Goal: Information Seeking & Learning: Learn about a topic

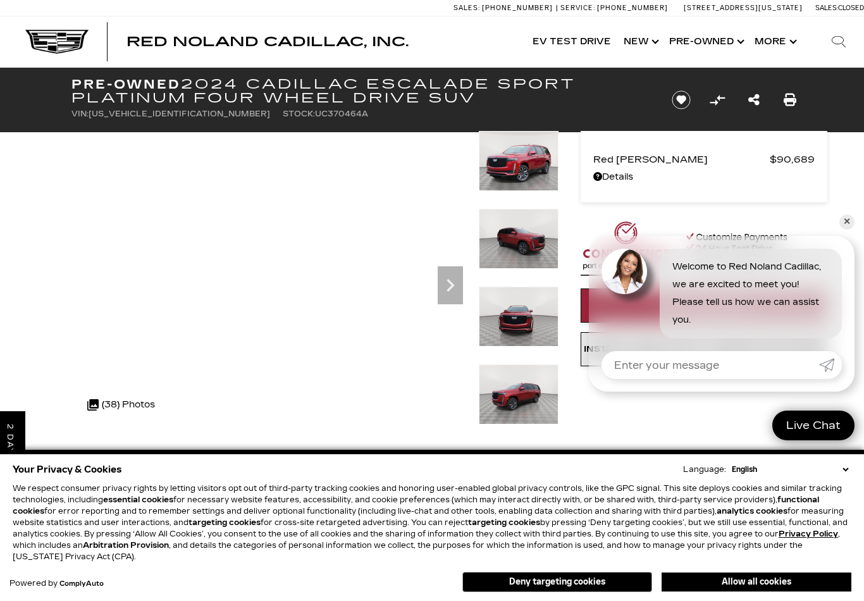
click at [523, 286] on img at bounding box center [519, 316] width 80 height 60
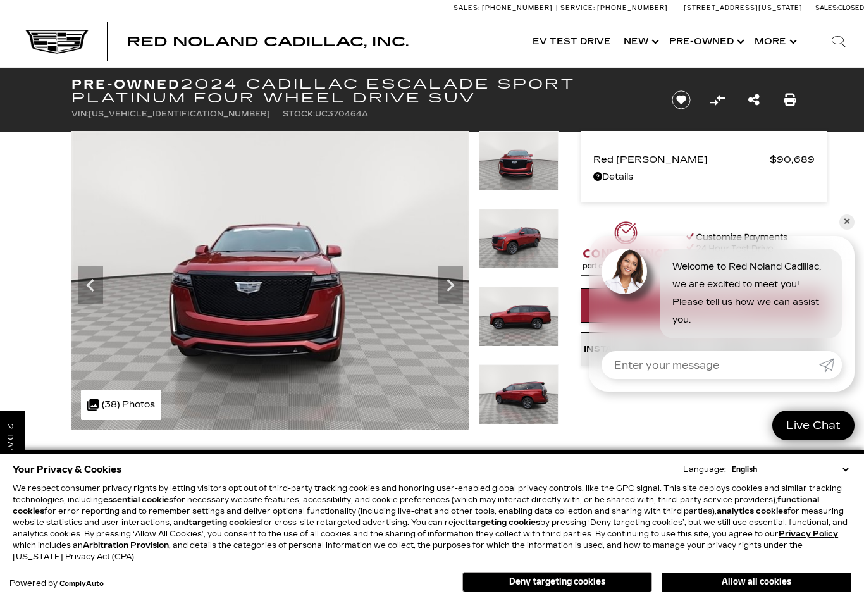
click at [358, 324] on img at bounding box center [270, 280] width 398 height 298
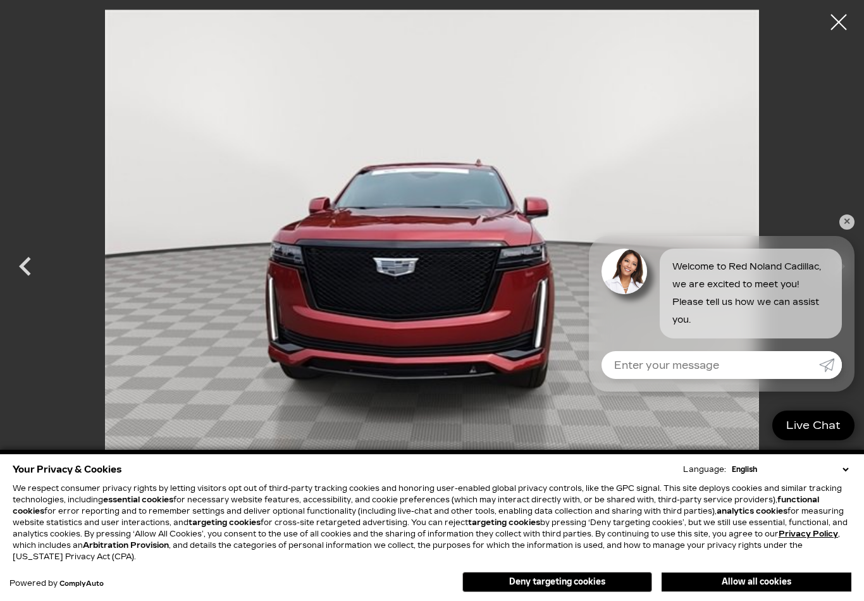
click at [852, 225] on link "✕" at bounding box center [846, 221] width 15 height 15
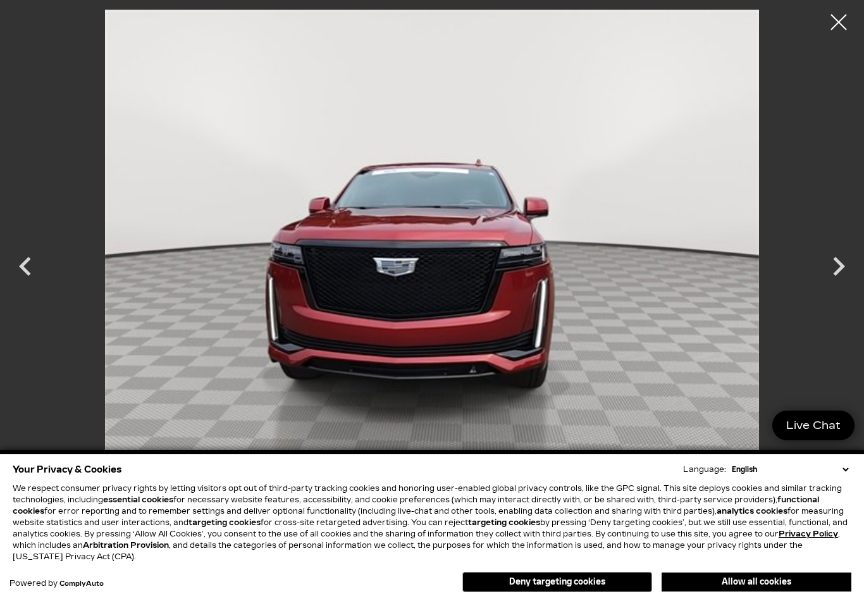
click at [838, 273] on icon "Next" at bounding box center [838, 266] width 38 height 38
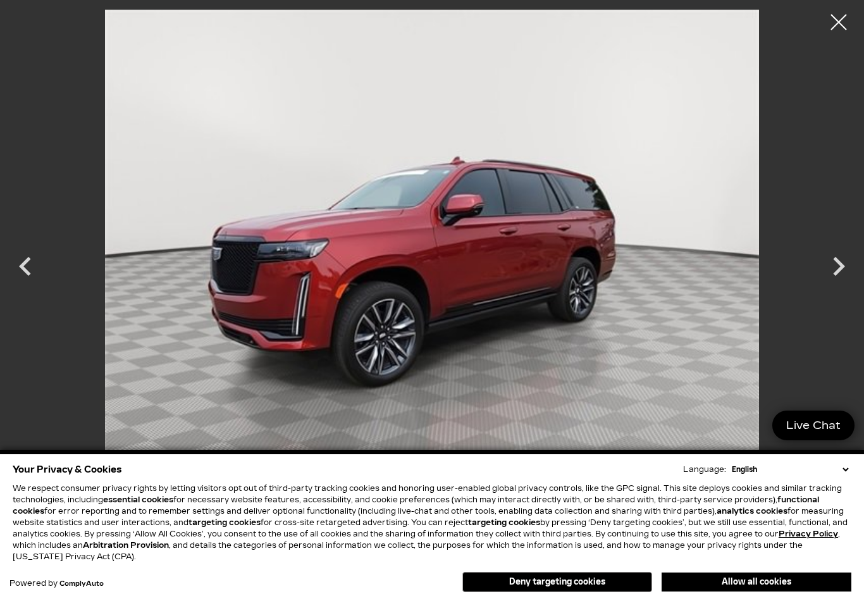
click at [833, 261] on icon "Next" at bounding box center [838, 266] width 38 height 38
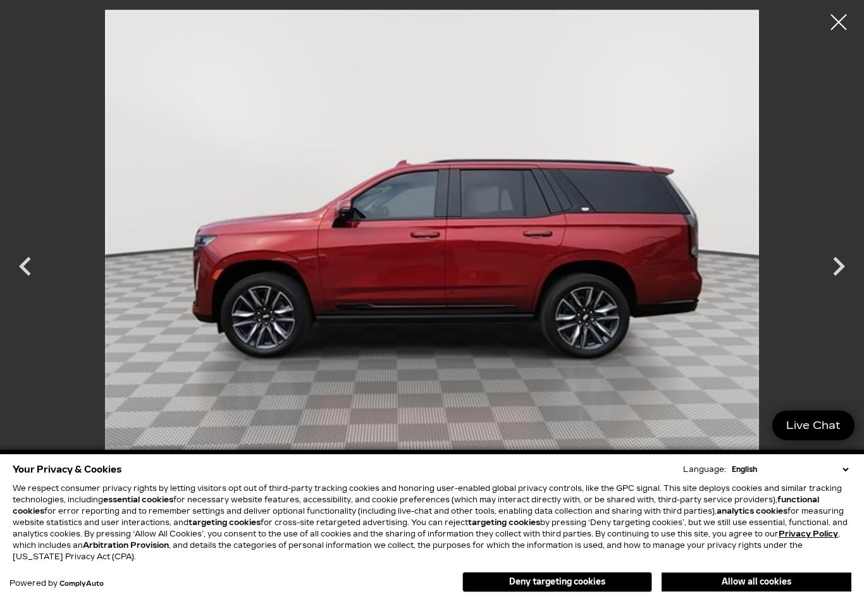
click at [829, 266] on icon "Next" at bounding box center [838, 266] width 38 height 38
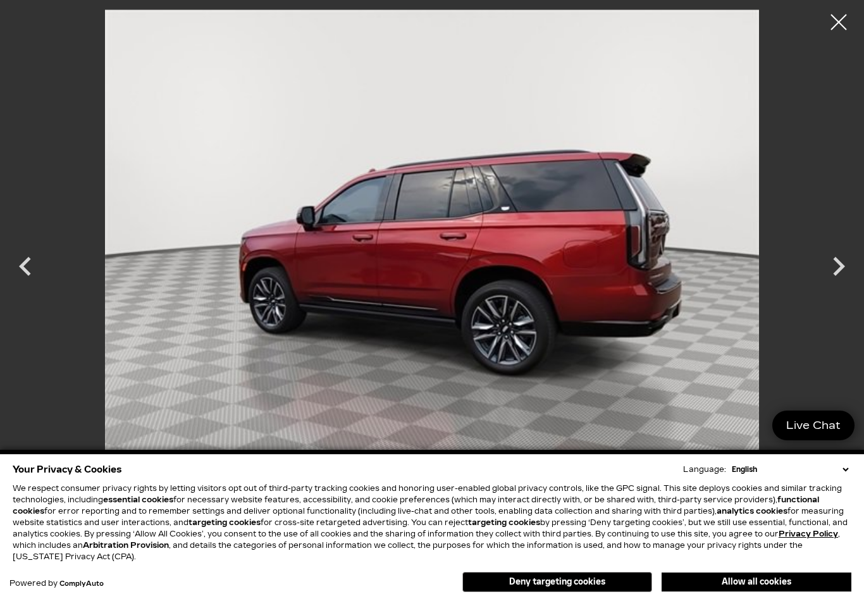
click at [824, 264] on icon "Next" at bounding box center [838, 266] width 38 height 38
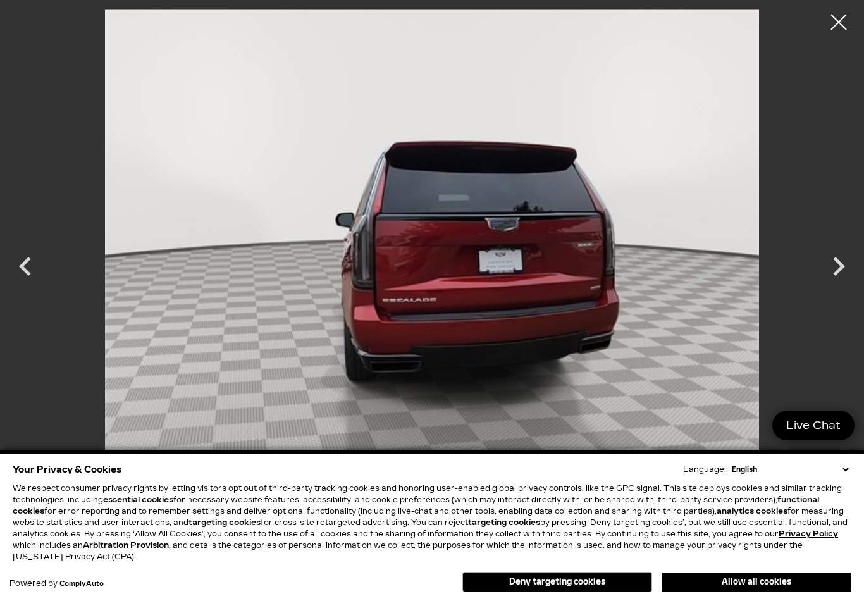
click at [835, 266] on icon "Next" at bounding box center [838, 266] width 38 height 38
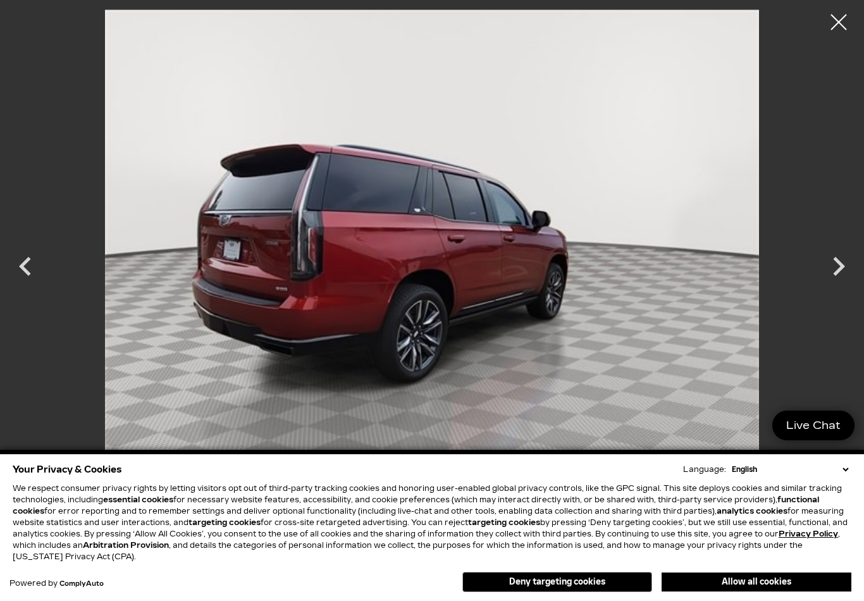
click at [831, 266] on icon "Next" at bounding box center [838, 266] width 38 height 38
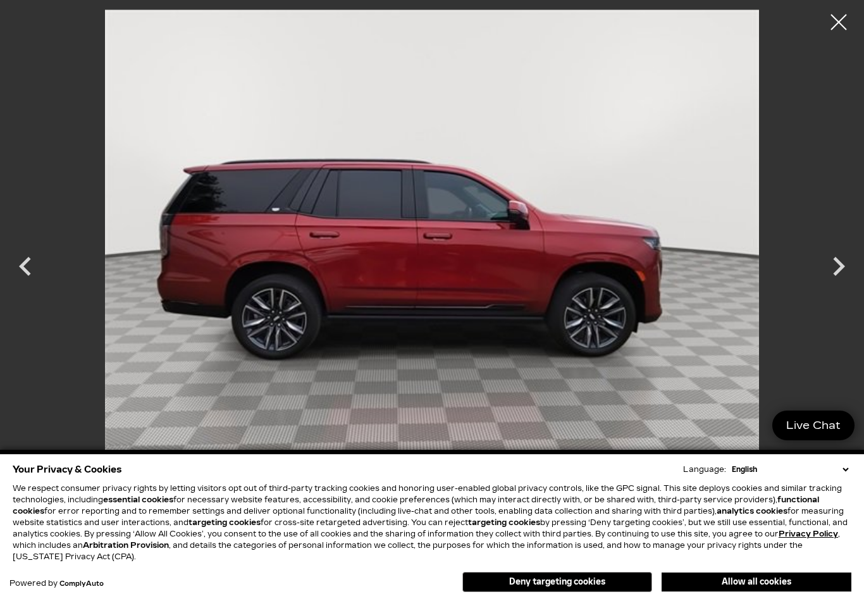
click at [829, 272] on icon "Next" at bounding box center [838, 266] width 38 height 38
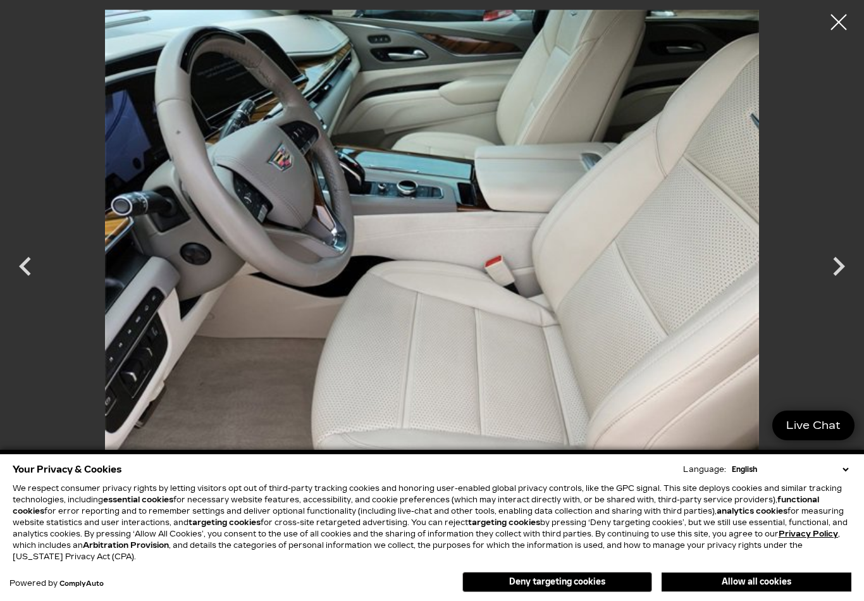
click at [831, 267] on icon "Next" at bounding box center [838, 266] width 38 height 38
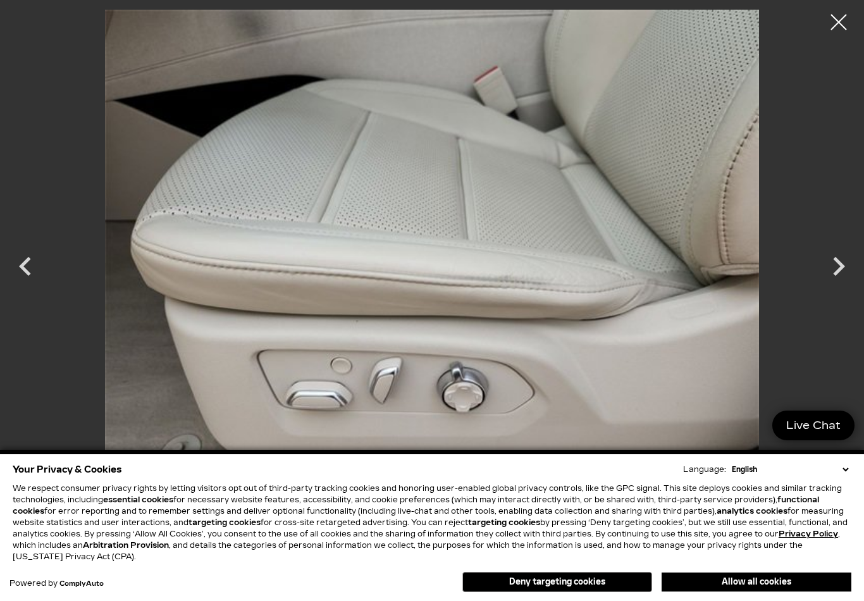
click at [824, 272] on icon "Next" at bounding box center [838, 266] width 38 height 38
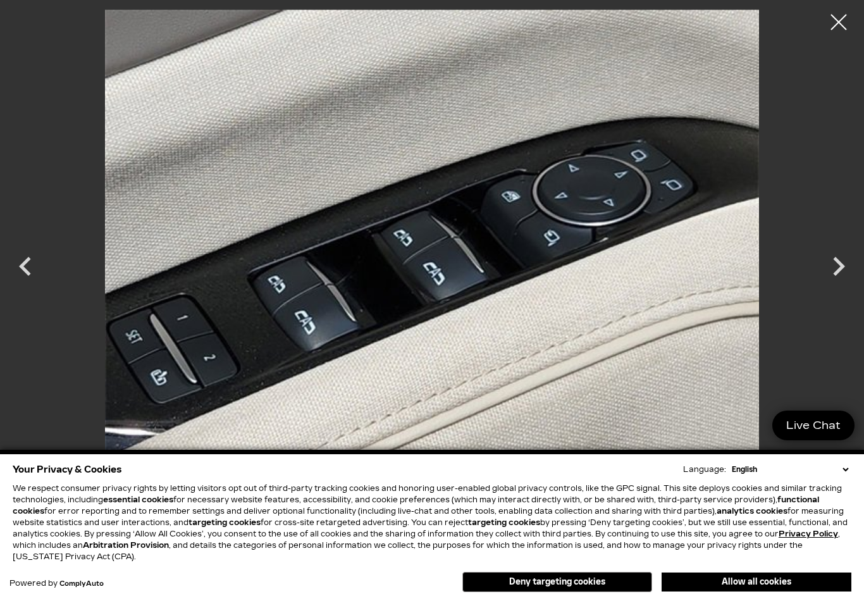
click at [826, 268] on icon "Next" at bounding box center [838, 266] width 38 height 38
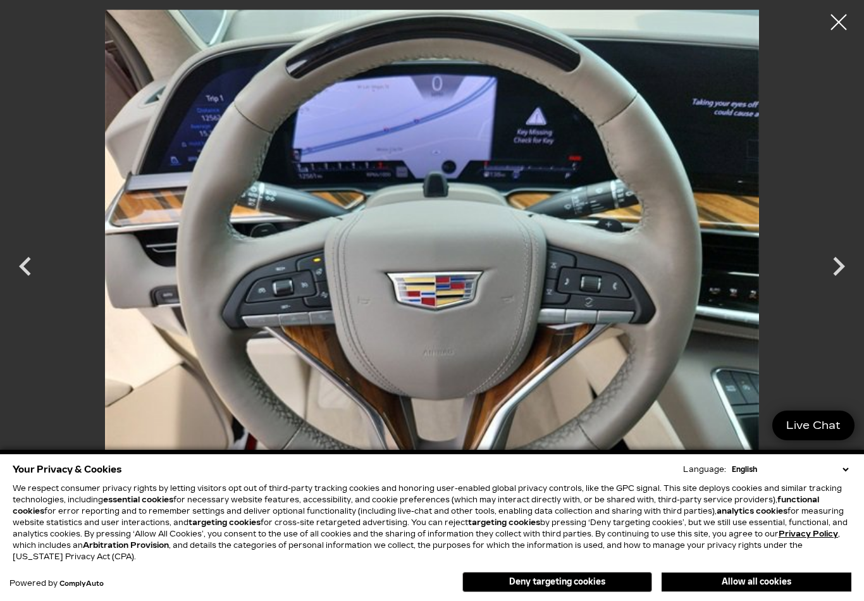
click at [825, 266] on icon "Next" at bounding box center [838, 266] width 38 height 38
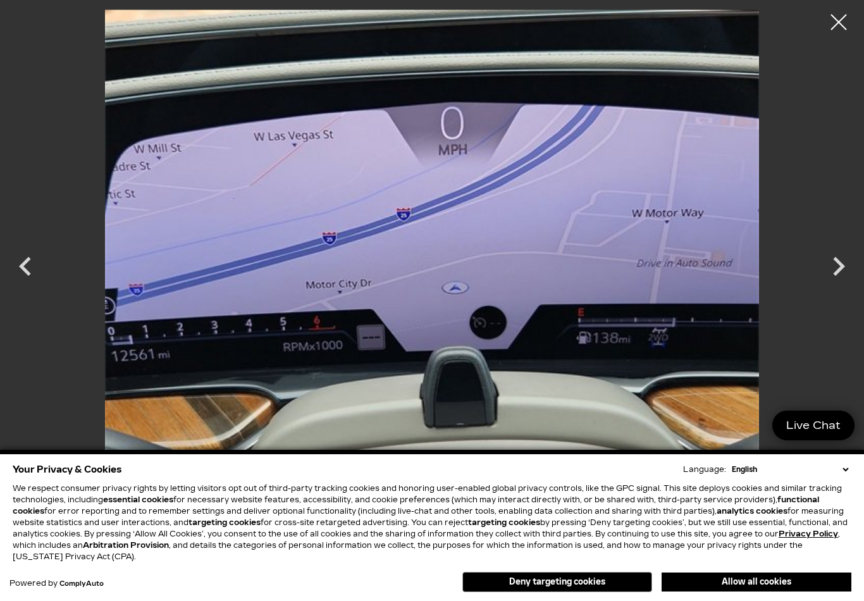
click at [826, 267] on icon "Next" at bounding box center [838, 266] width 38 height 38
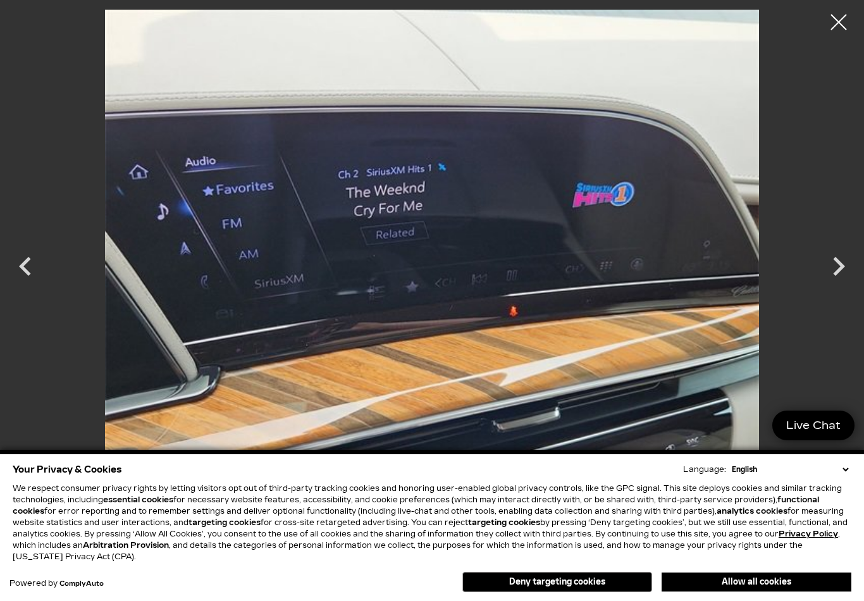
click at [824, 273] on icon "Next" at bounding box center [838, 266] width 38 height 38
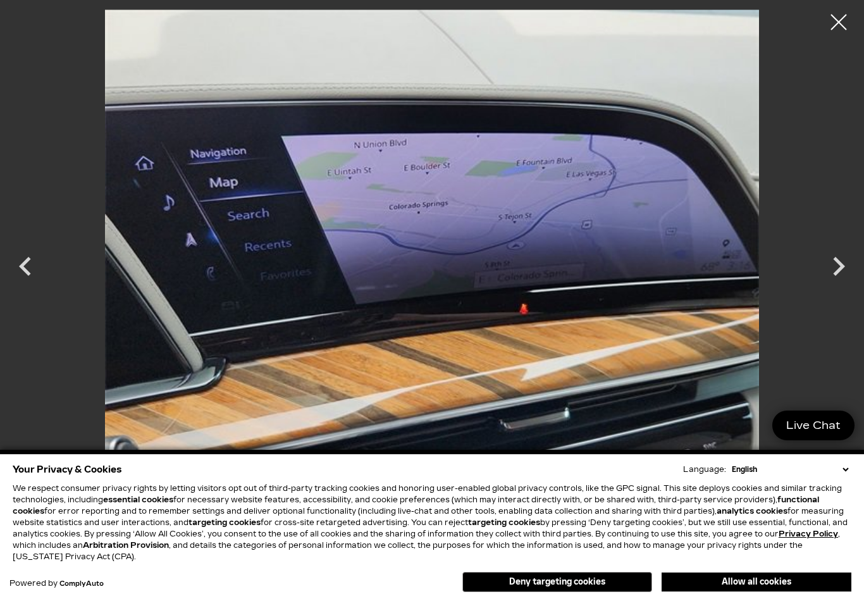
click at [822, 262] on icon "Next" at bounding box center [838, 266] width 38 height 38
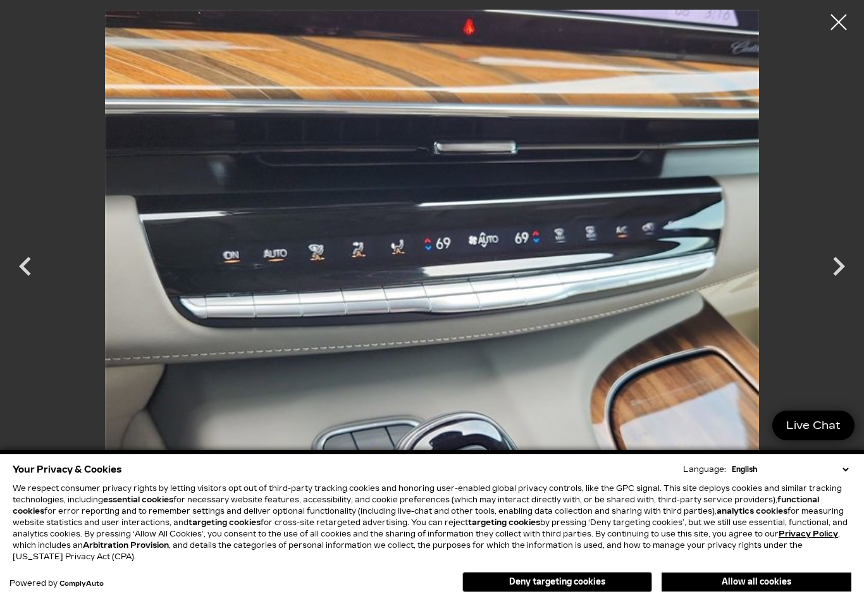
click at [826, 264] on icon "Next" at bounding box center [838, 266] width 38 height 38
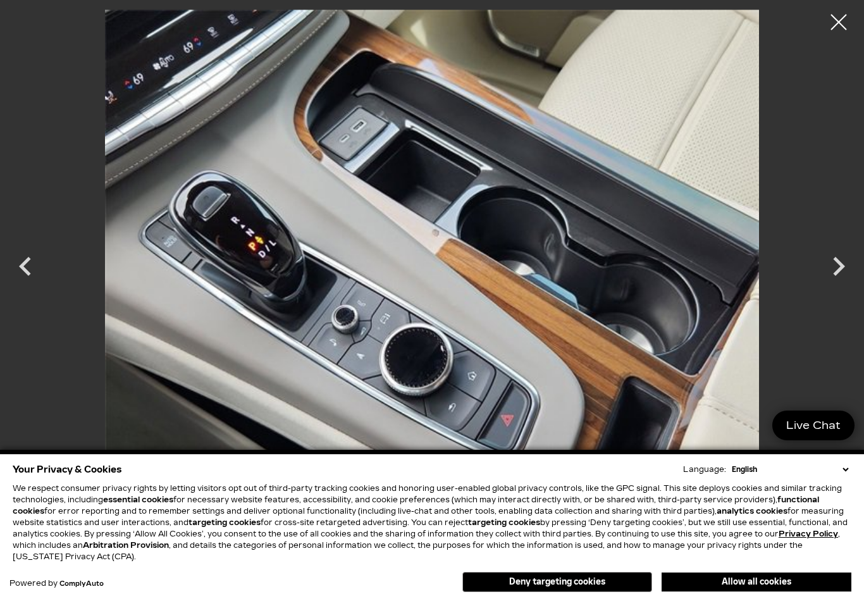
click at [828, 268] on icon "Next" at bounding box center [838, 266] width 38 height 38
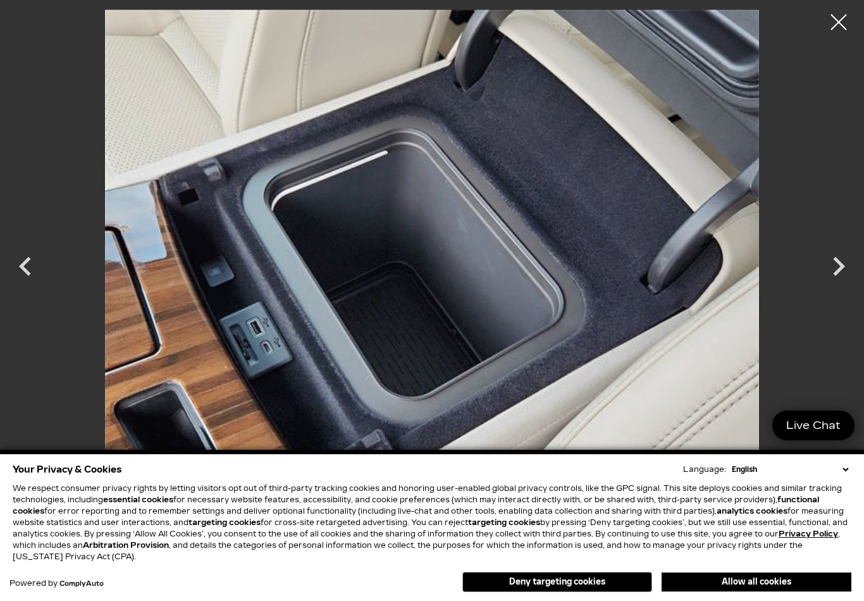
click at [824, 269] on icon "Next" at bounding box center [838, 266] width 38 height 38
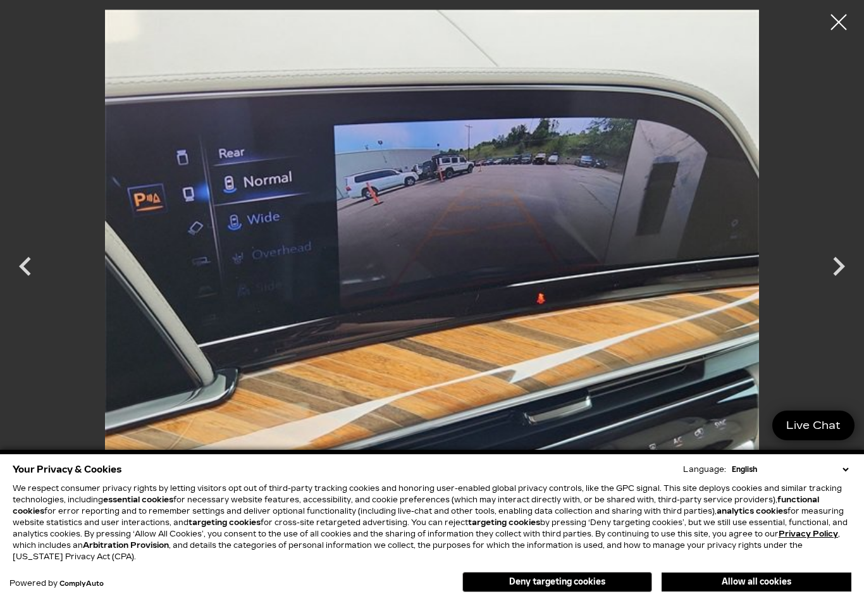
click at [828, 267] on icon "Next" at bounding box center [838, 266] width 38 height 38
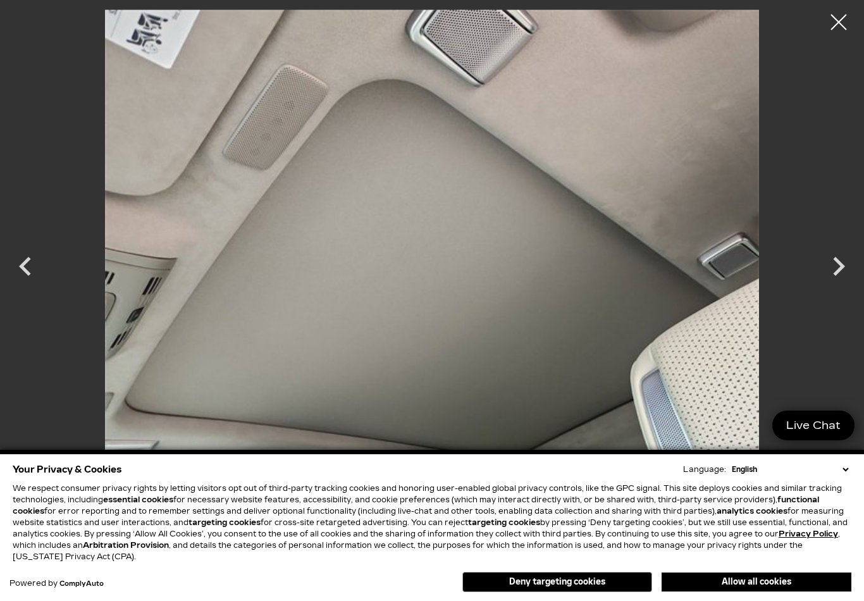
click at [827, 272] on icon "Next" at bounding box center [838, 266] width 38 height 38
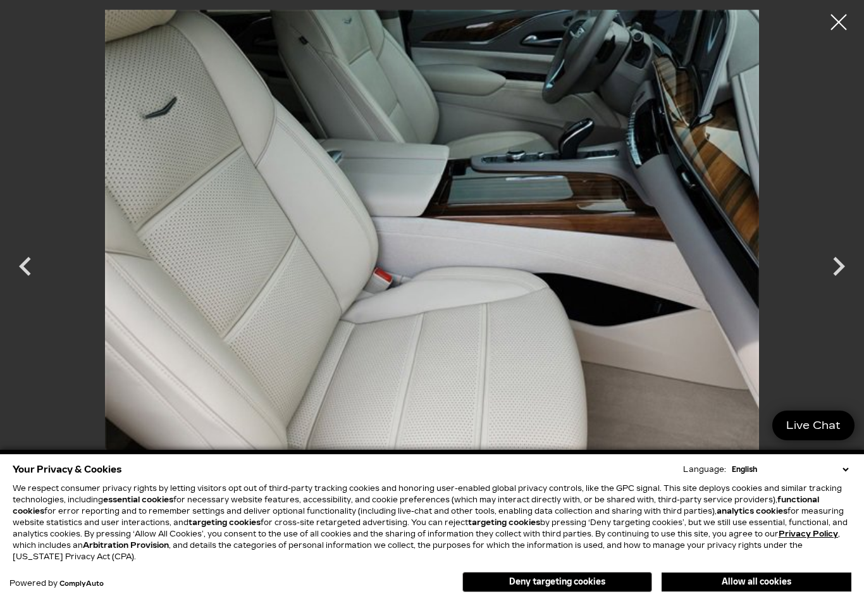
click at [825, 267] on icon "Next" at bounding box center [838, 266] width 38 height 38
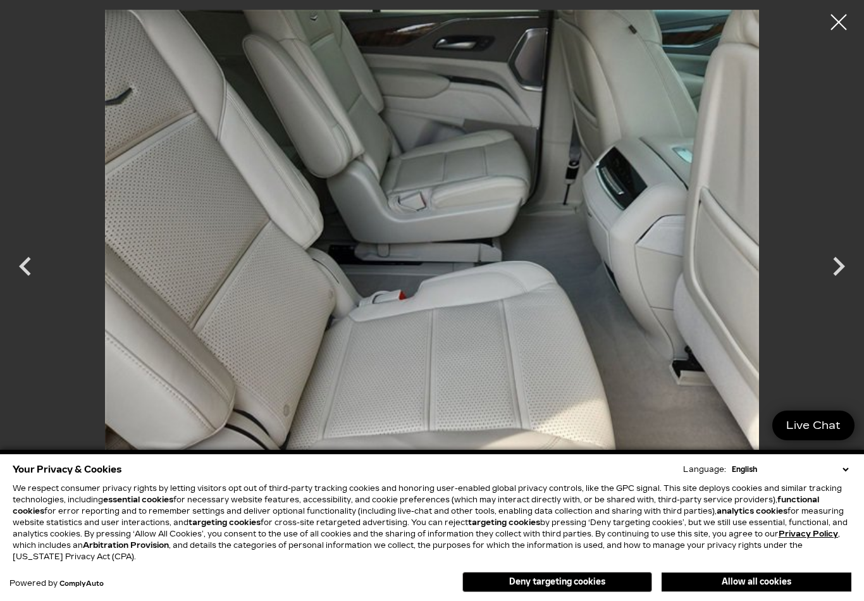
click at [835, 271] on icon "Next" at bounding box center [838, 266] width 38 height 38
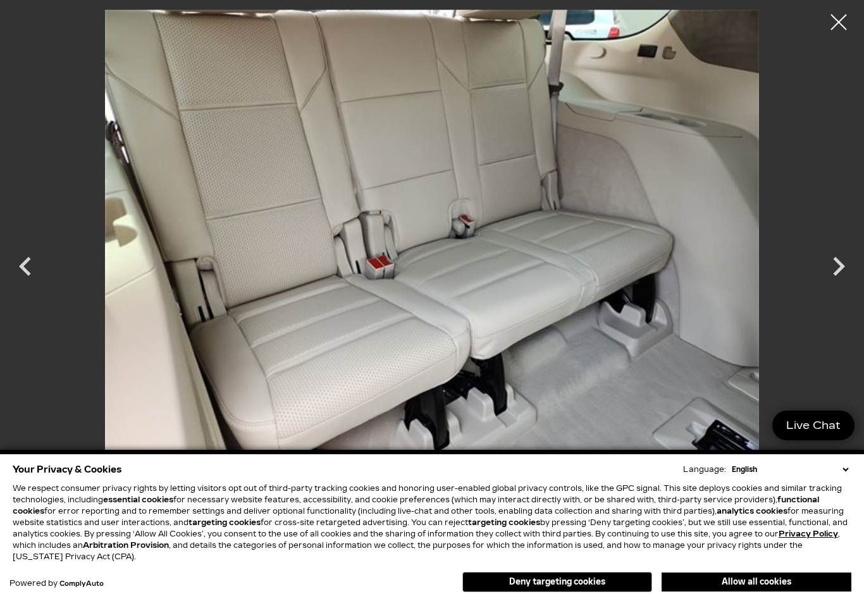
click at [826, 270] on icon "Next" at bounding box center [838, 266] width 38 height 38
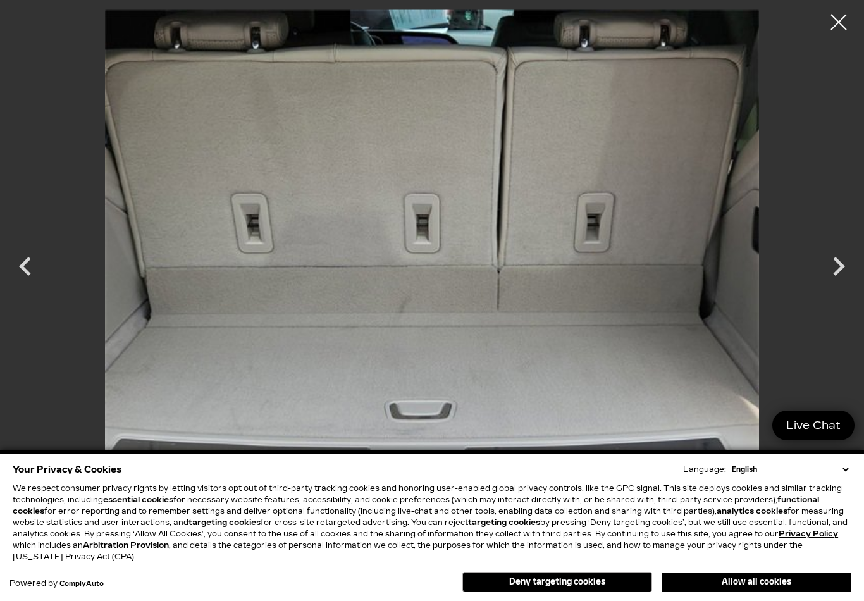
click at [829, 265] on icon "Next" at bounding box center [838, 266] width 38 height 38
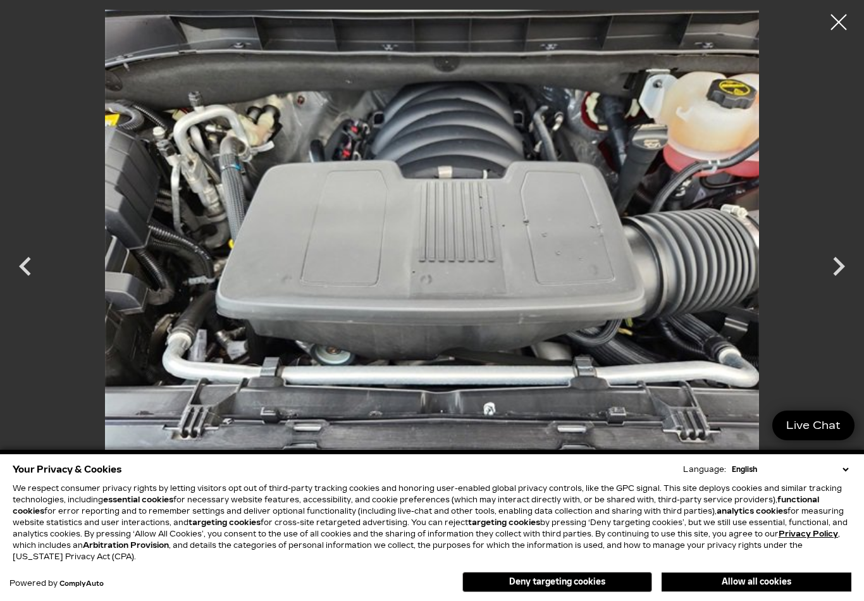
click at [828, 270] on icon "Next" at bounding box center [838, 266] width 38 height 38
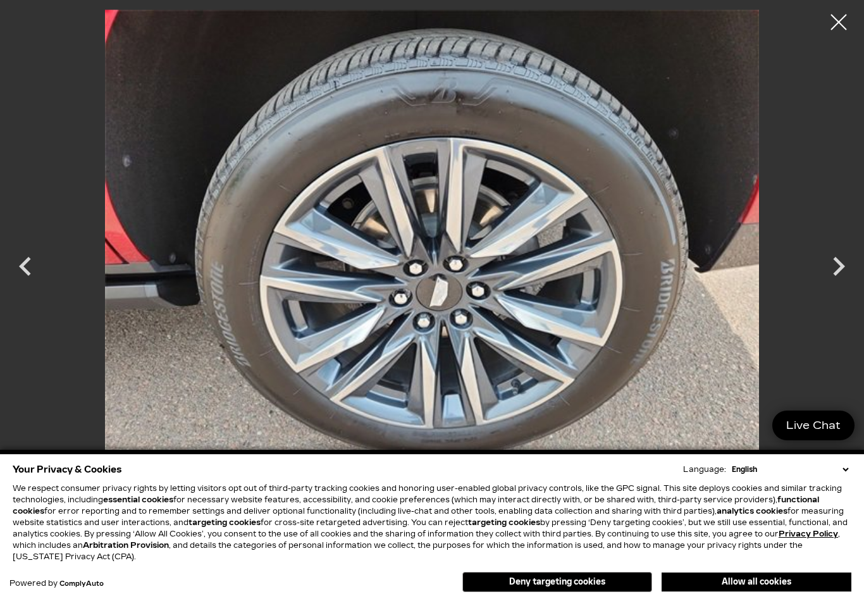
click at [829, 275] on icon "Next" at bounding box center [838, 266] width 38 height 38
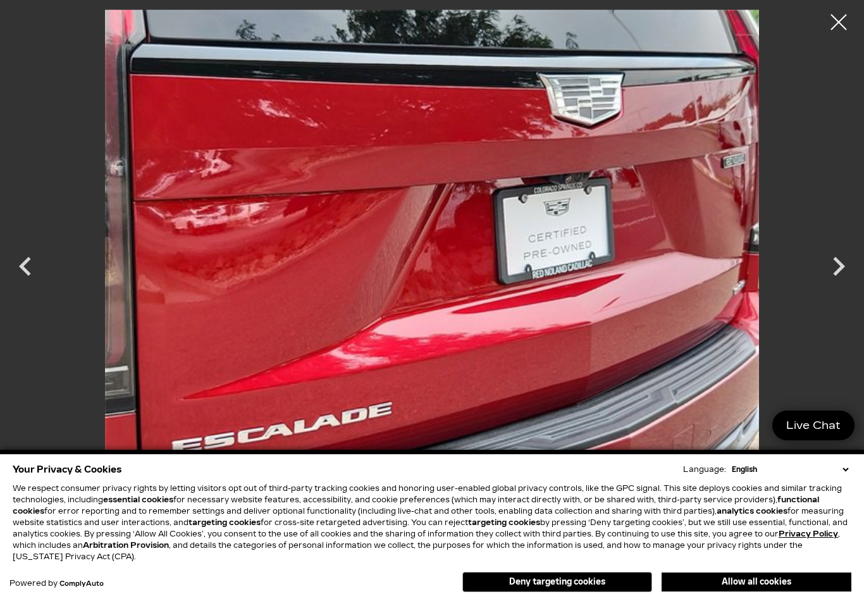
click at [829, 264] on icon "Next" at bounding box center [838, 266] width 38 height 38
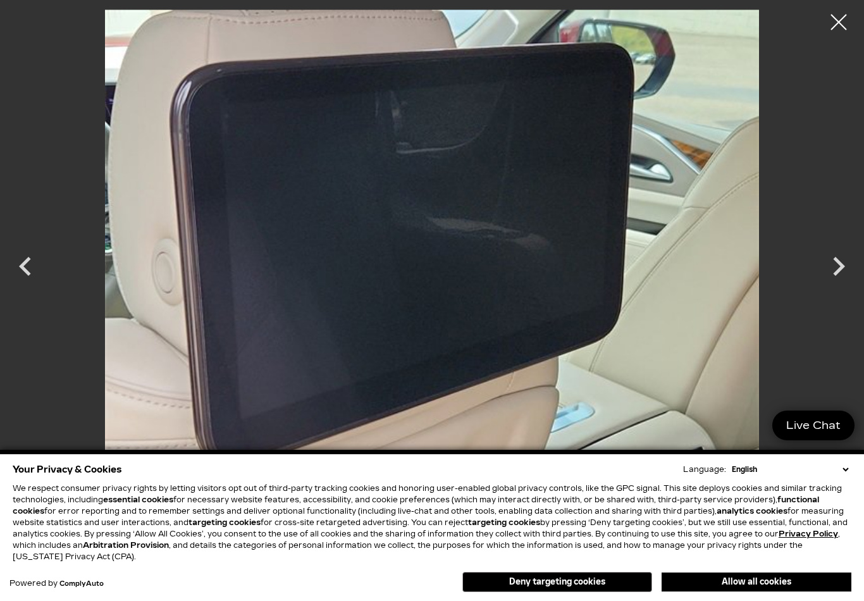
click at [831, 16] on div at bounding box center [839, 22] width 32 height 32
